Goal: Information Seeking & Learning: Learn about a topic

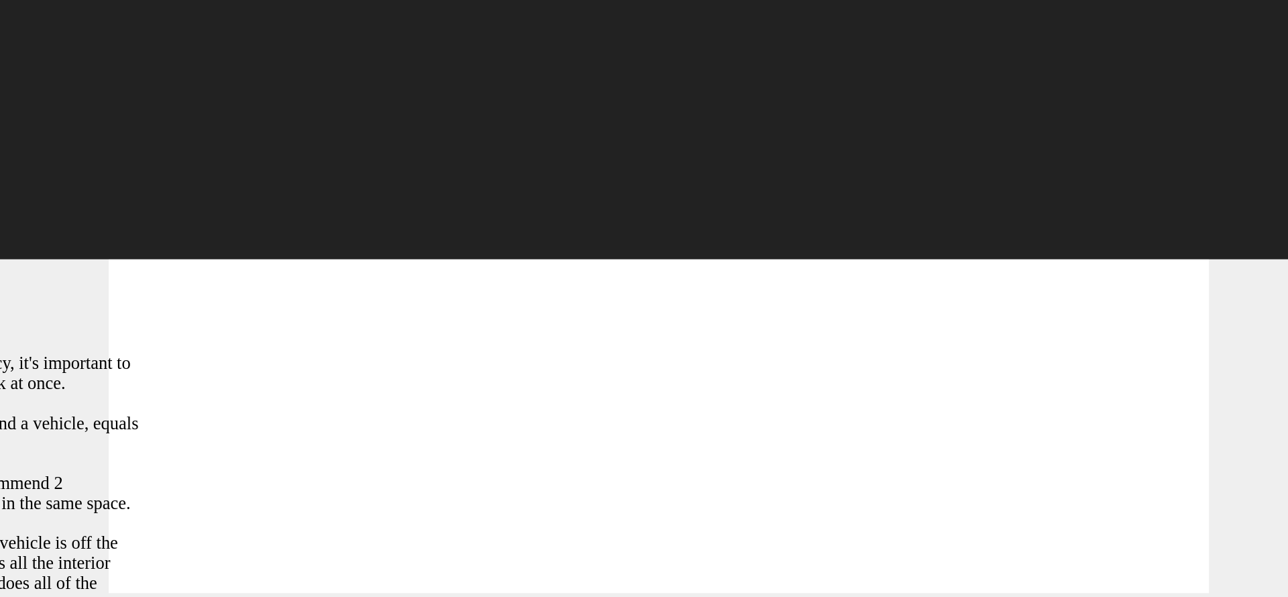
type input "107"
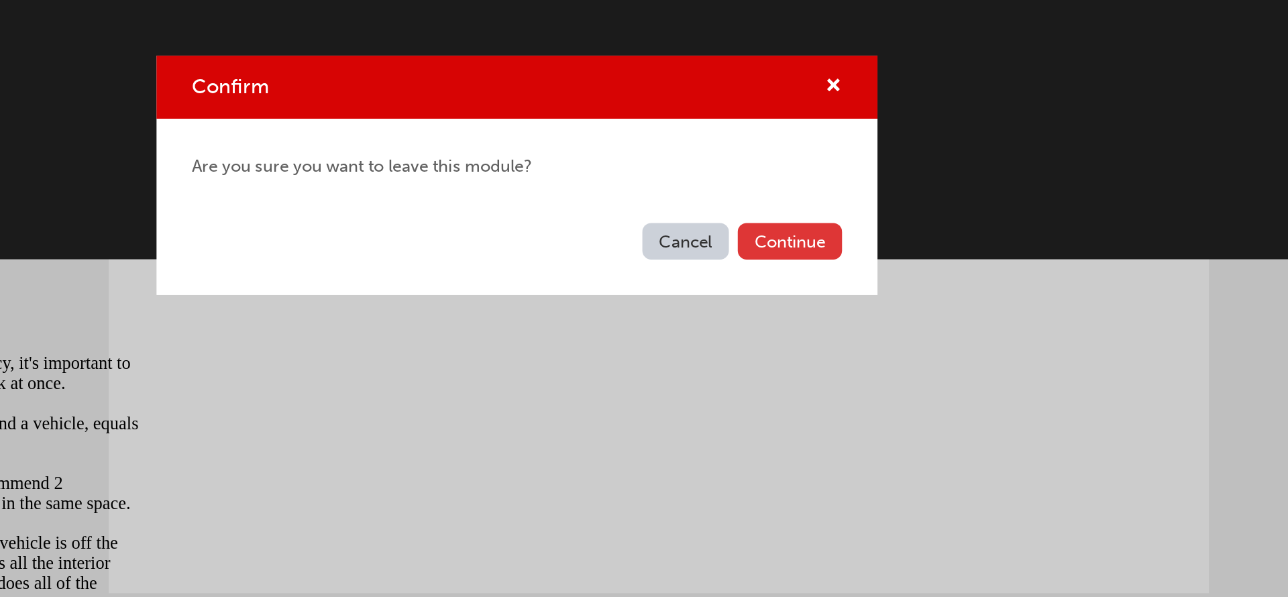
click at [801, 331] on button "Continue" at bounding box center [808, 338] width 63 height 22
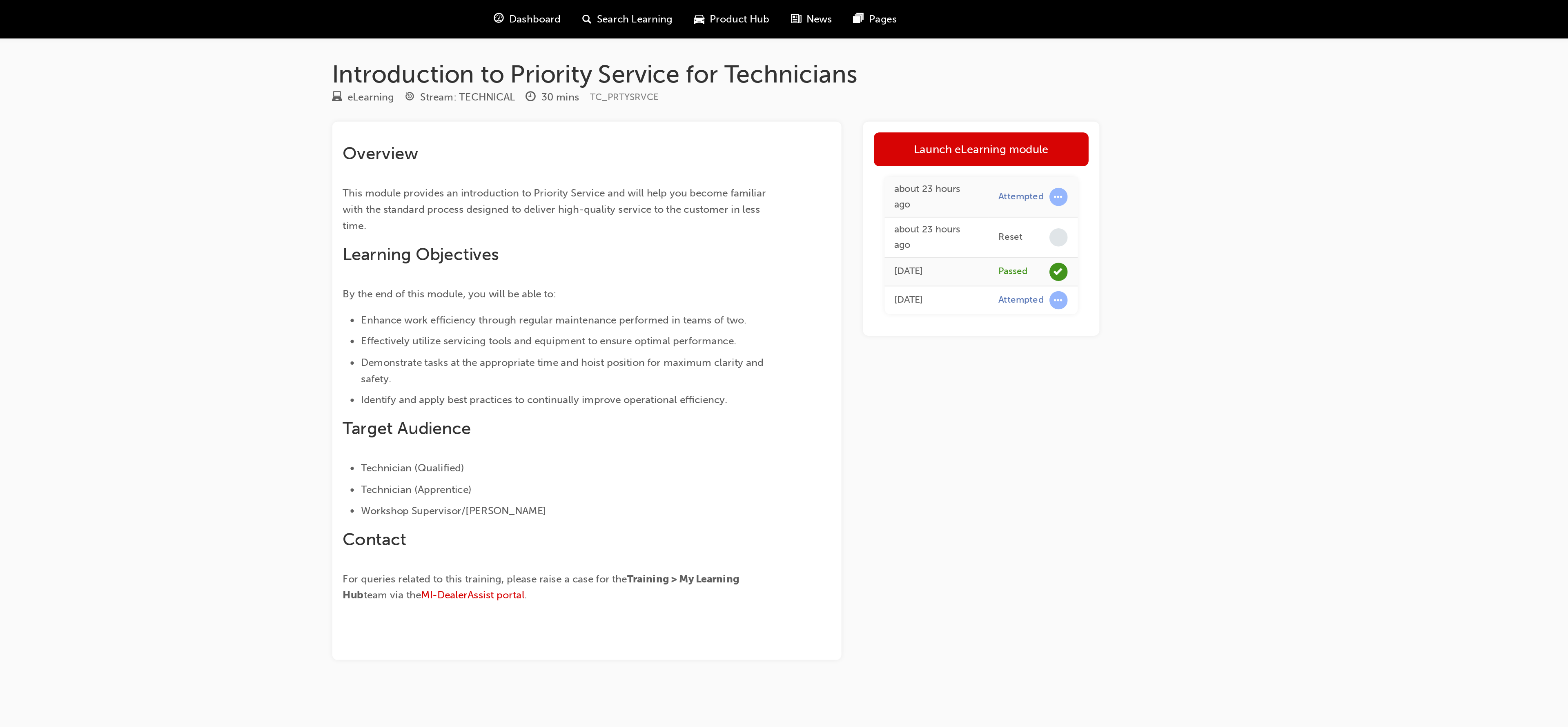
click at [729, 2] on div "Dashboard Search Learning Product Hub News Pages" at bounding box center [824, 12] width 264 height 23
click at [721, 5] on div "Dashboard" at bounding box center [722, 12] width 54 height 17
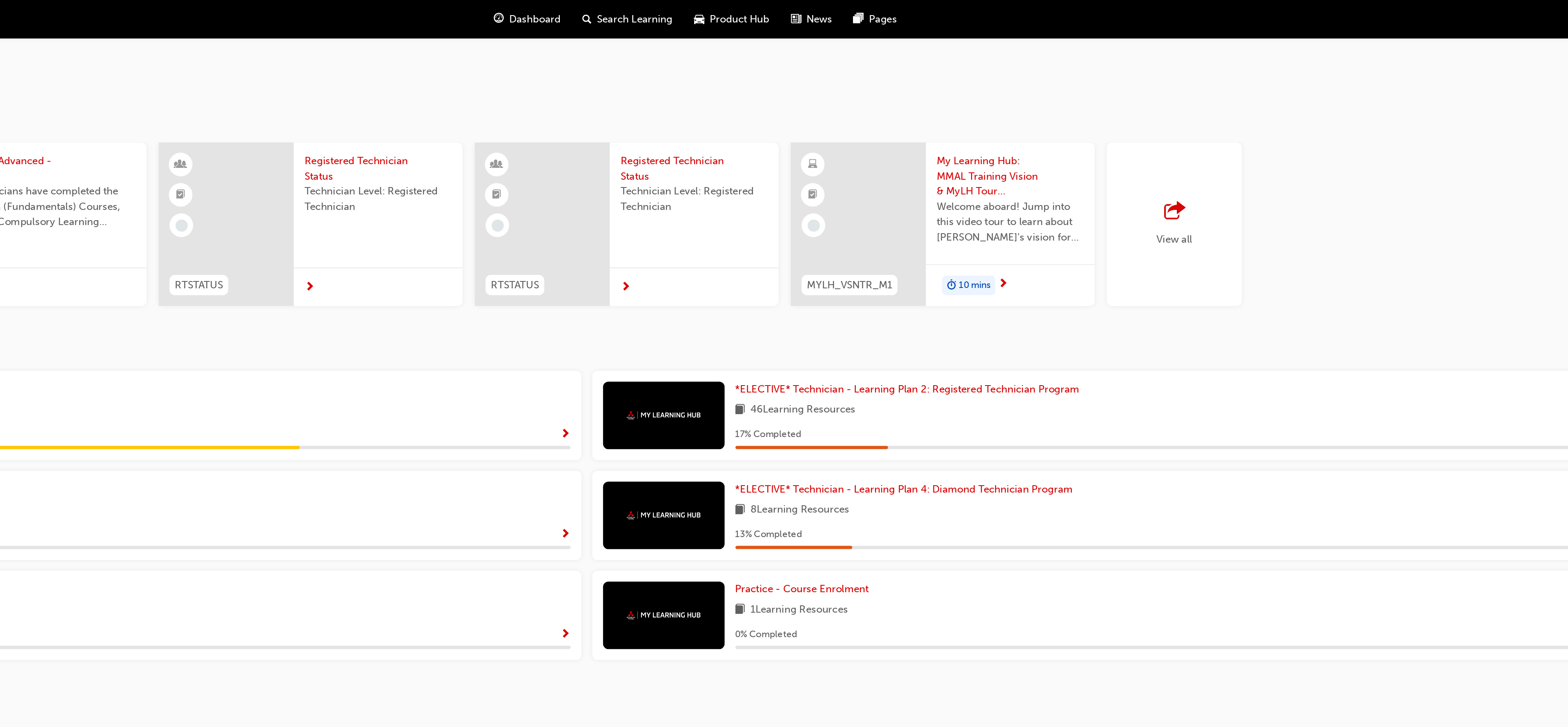
click at [720, 9] on span "Dashboard" at bounding box center [727, 11] width 31 height 9
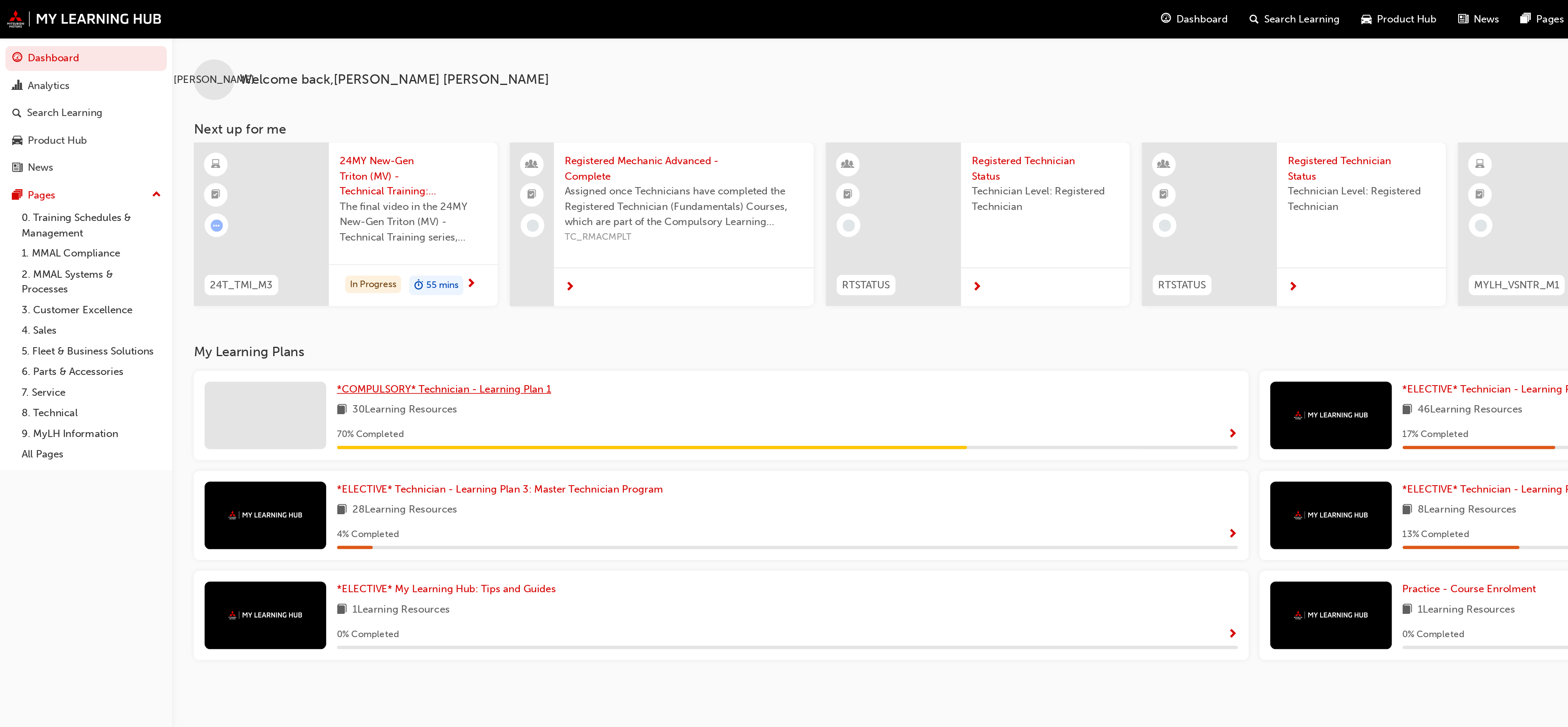
click at [248, 234] on span "*COMPULSORY* Technician - Learning Plan 1" at bounding box center [268, 235] width 130 height 7
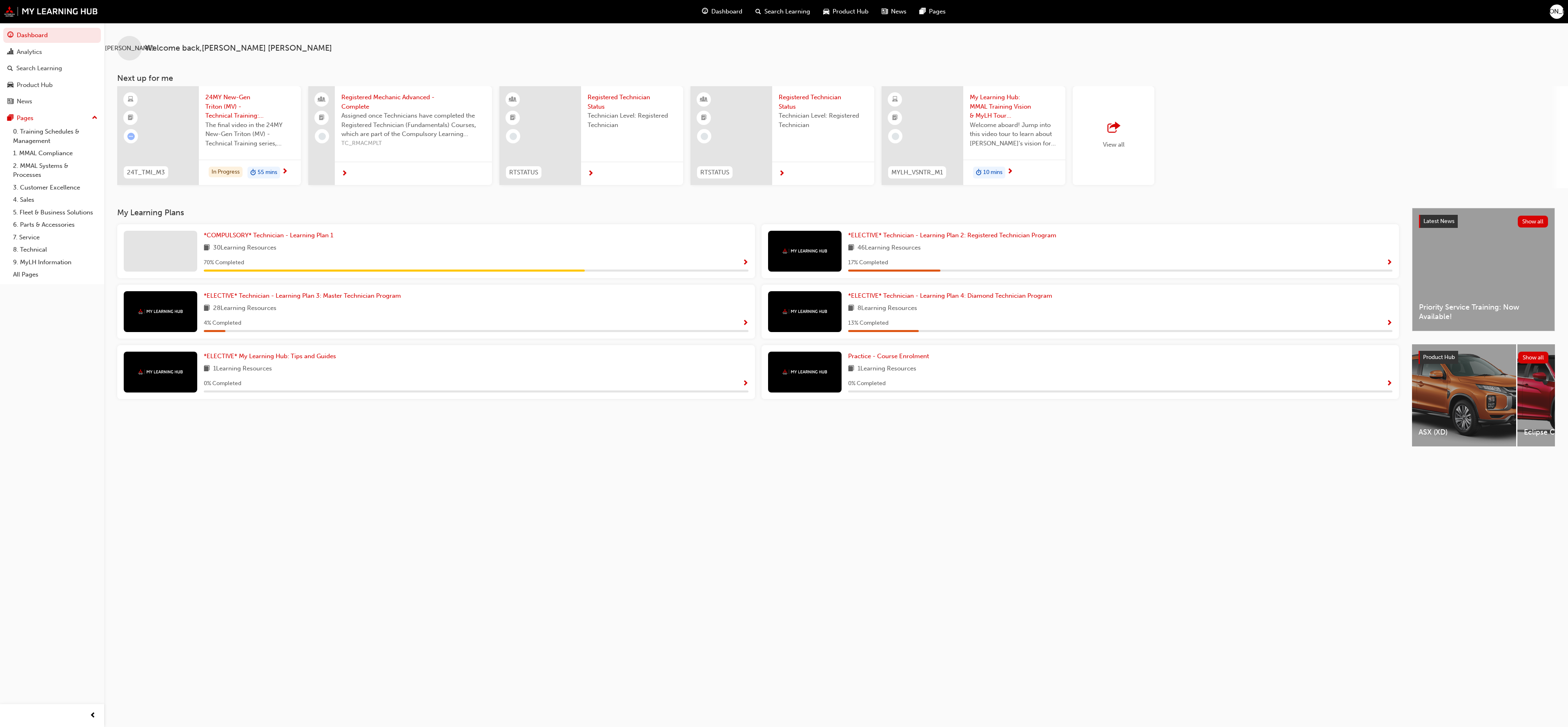
click at [1555, 9] on span "[PERSON_NAME]" at bounding box center [1557, 11] width 49 height 9
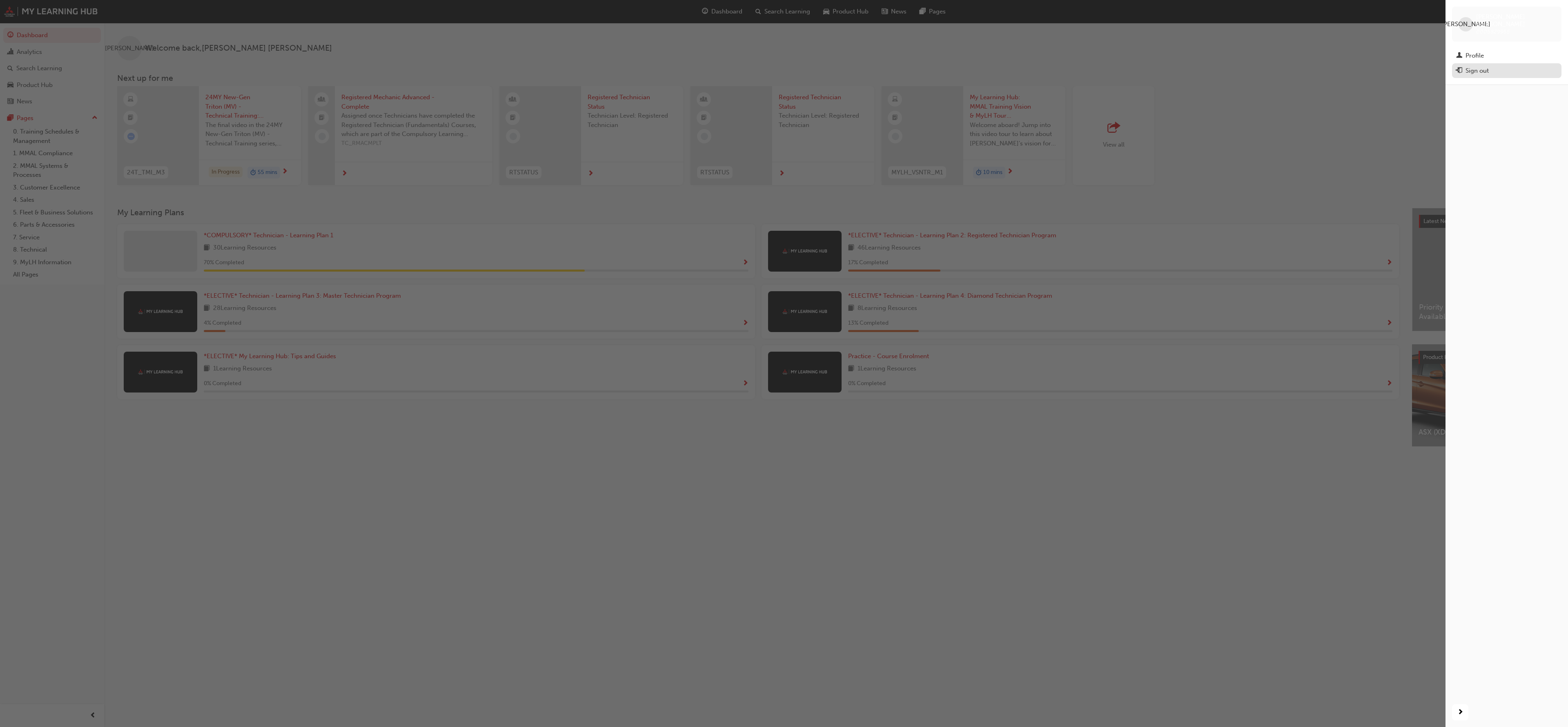
click at [1477, 66] on div "Sign out" at bounding box center [1477, 71] width 23 height 9
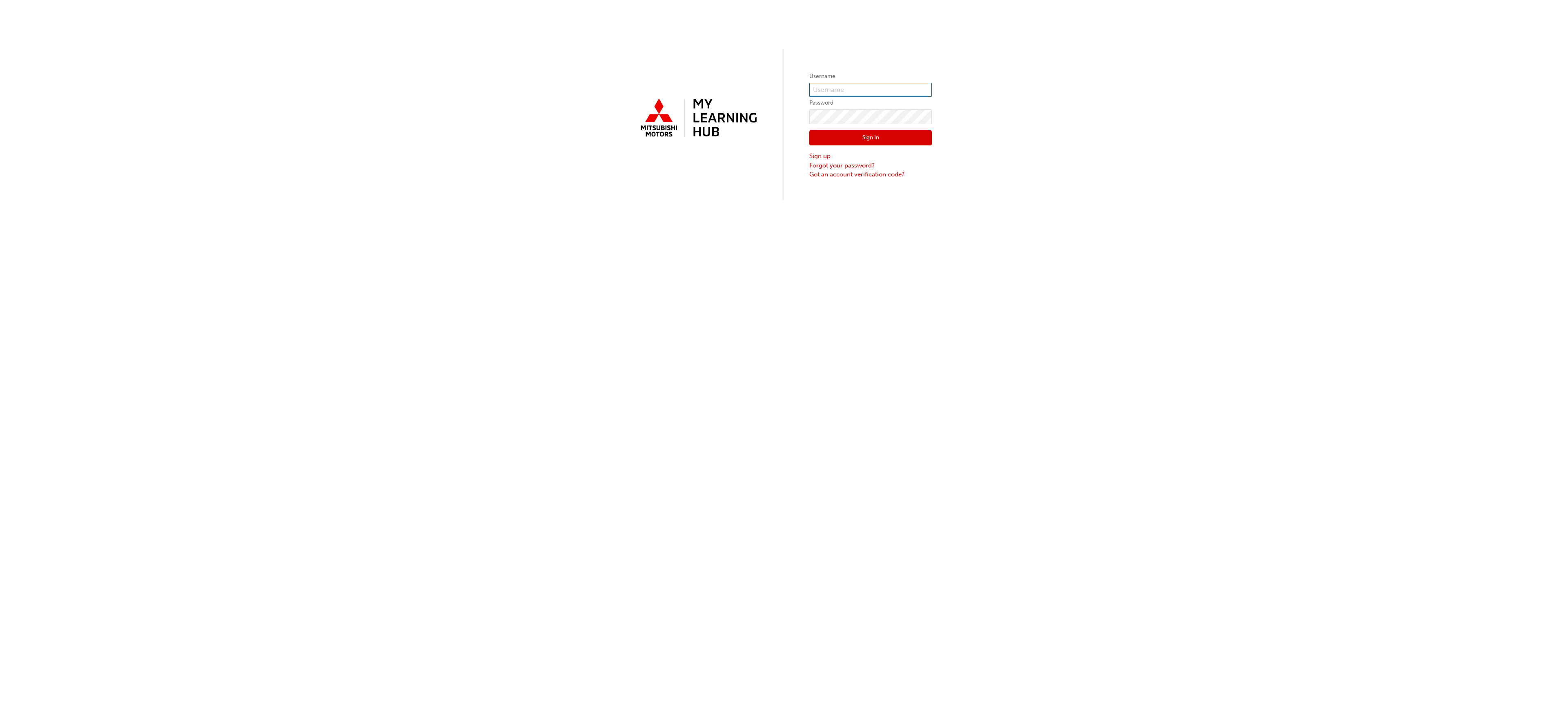
click at [869, 90] on input "text" at bounding box center [870, 90] width 122 height 14
click at [801, 335] on div "Username Password Sign In Sign up Forgot your password? Got an account verifica…" at bounding box center [784, 364] width 1568 height 727
click at [816, 156] on link "Sign up" at bounding box center [870, 156] width 122 height 9
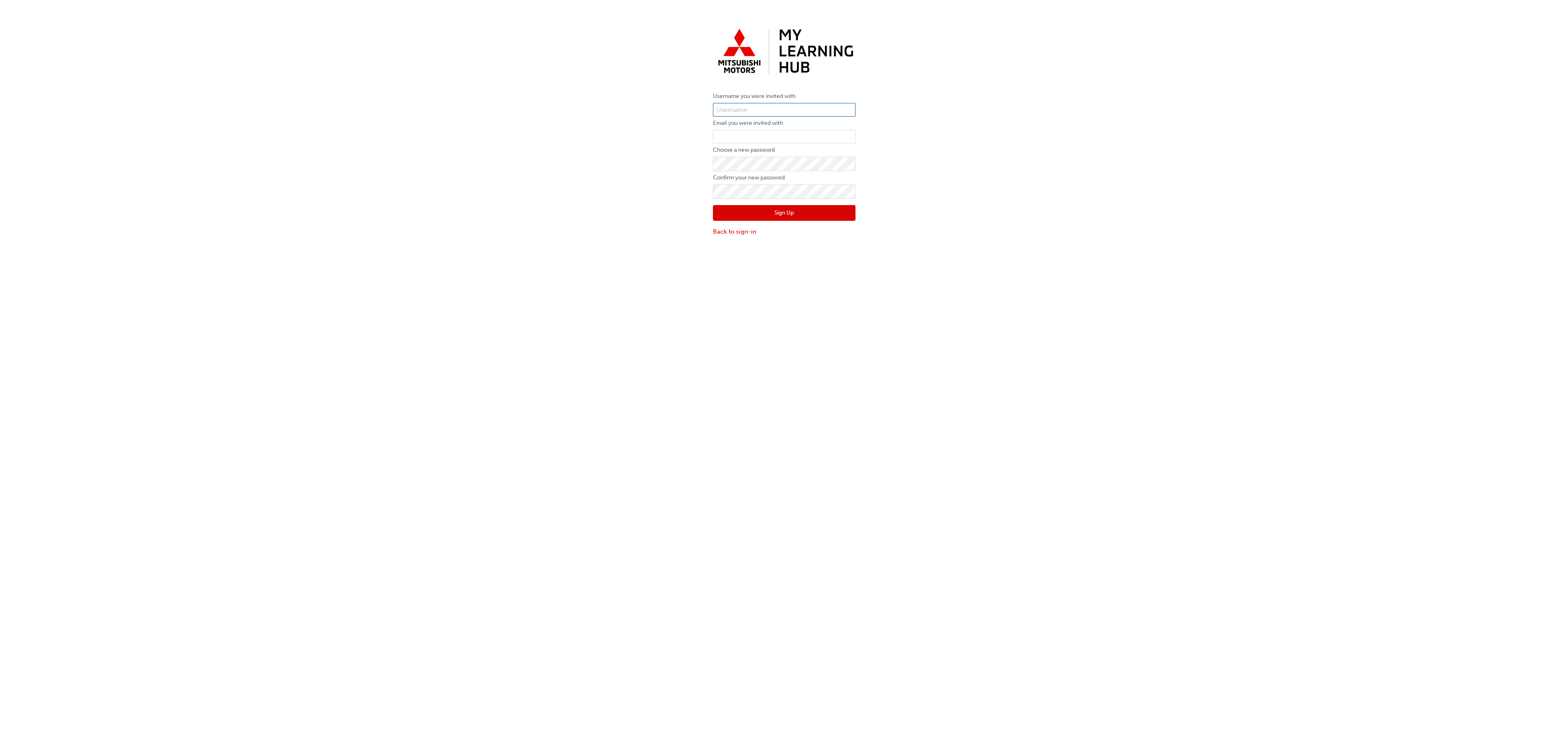
click at [752, 112] on input "text" at bounding box center [784, 110] width 142 height 14
click at [718, 343] on div "Username you were invited with Email you were invited with Choose a new passwor…" at bounding box center [784, 386] width 1568 height 736
